Goal: Task Accomplishment & Management: Complete application form

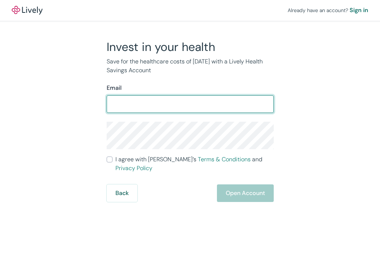
click at [203, 105] on input "Email" at bounding box center [190, 104] width 167 height 15
type input "[EMAIL_ADDRESS][DOMAIN_NAME]"
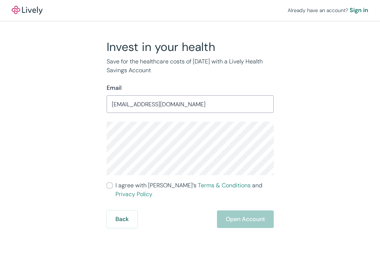
click at [127, 190] on form "Email [EMAIL_ADDRESS][DOMAIN_NAME] ​ I agree with Lively’s Terms & Conditions a…" at bounding box center [190, 156] width 167 height 145
click at [127, 189] on span "I agree with Lively’s Terms & Conditions and Privacy Policy" at bounding box center [195, 190] width 158 height 18
click at [113, 189] on input "I agree with Lively’s Terms & Conditions and Privacy Policy" at bounding box center [110, 186] width 6 height 6
checkbox input "true"
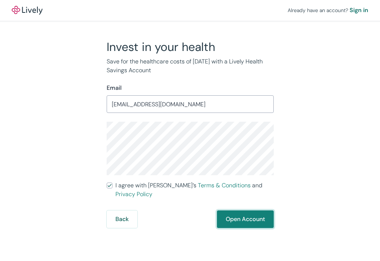
click at [229, 211] on button "Open Account" at bounding box center [245, 220] width 57 height 18
